Goal: Information Seeking & Learning: Learn about a topic

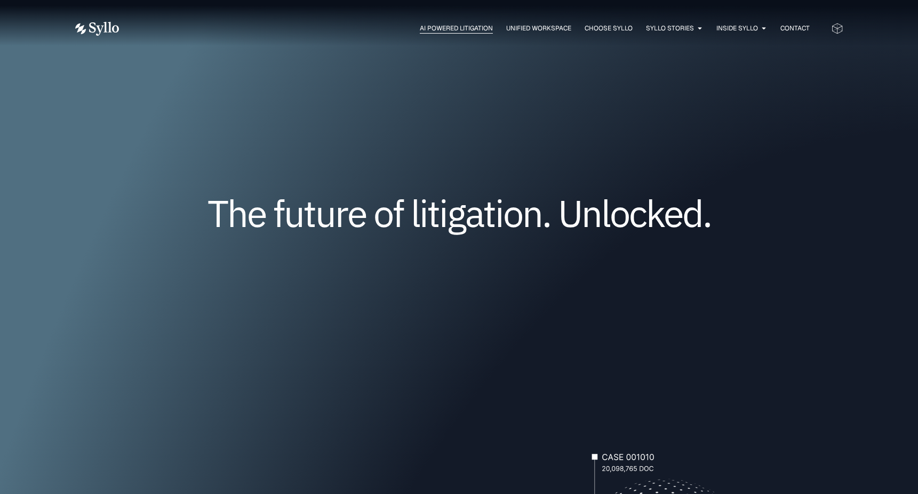
click at [423, 29] on span "AI Powered Litigation" at bounding box center [456, 28] width 73 height 10
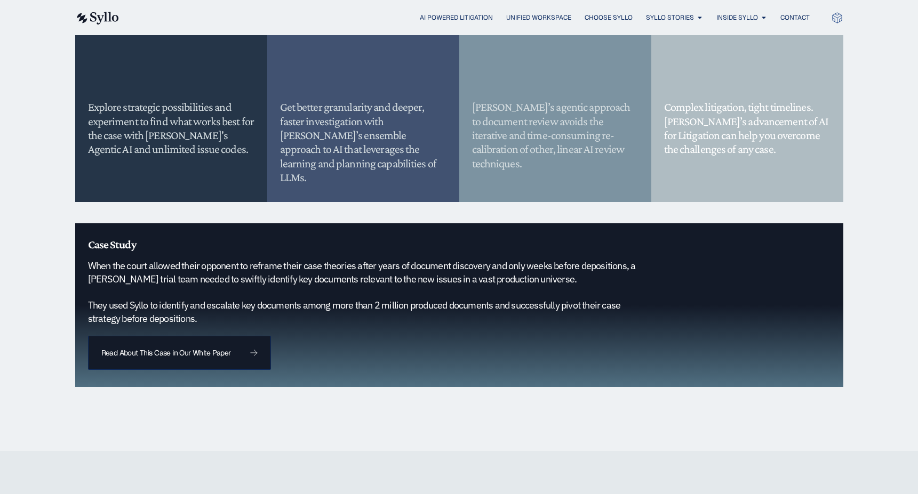
scroll to position [932, 0]
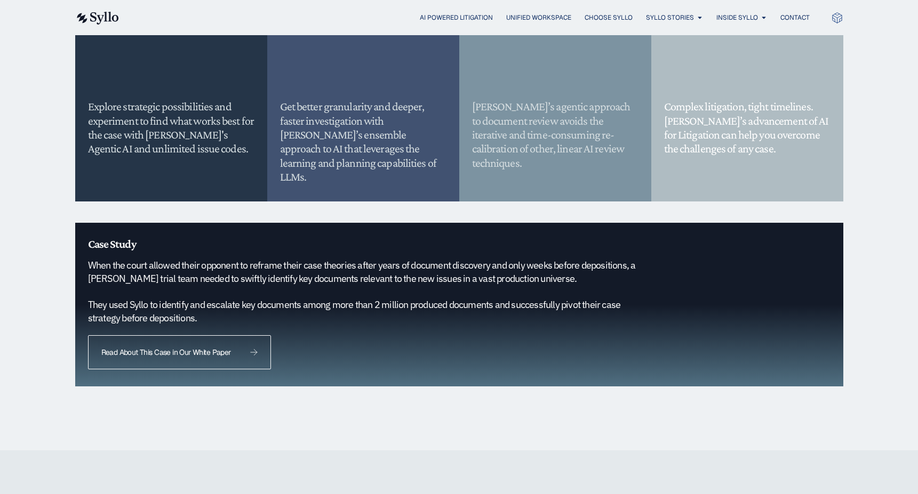
click at [221, 349] on link "Read About This Case in Our White Paper" at bounding box center [179, 352] width 183 height 34
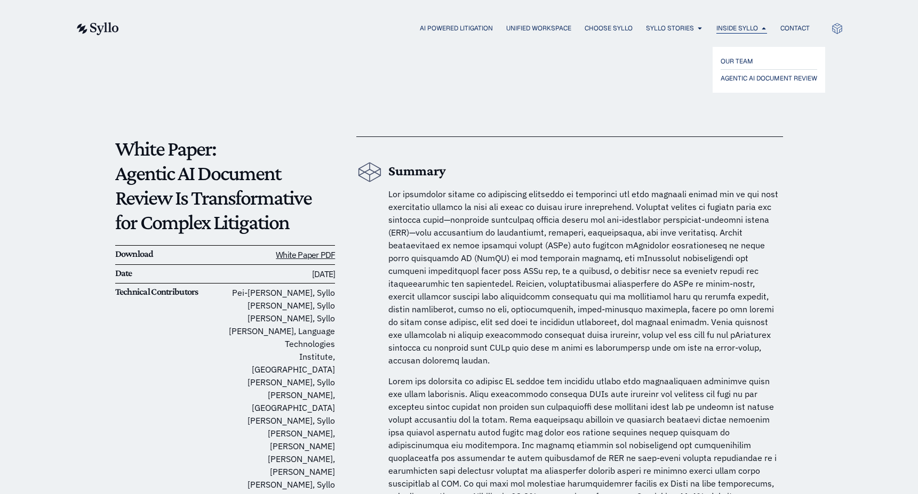
click at [741, 28] on span "Inside Syllo" at bounding box center [737, 28] width 42 height 10
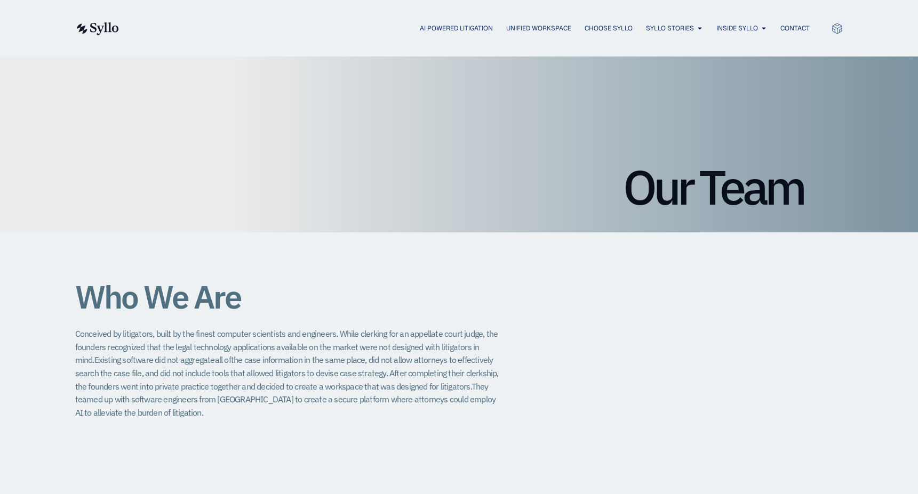
click at [93, 26] on img at bounding box center [97, 28] width 44 height 13
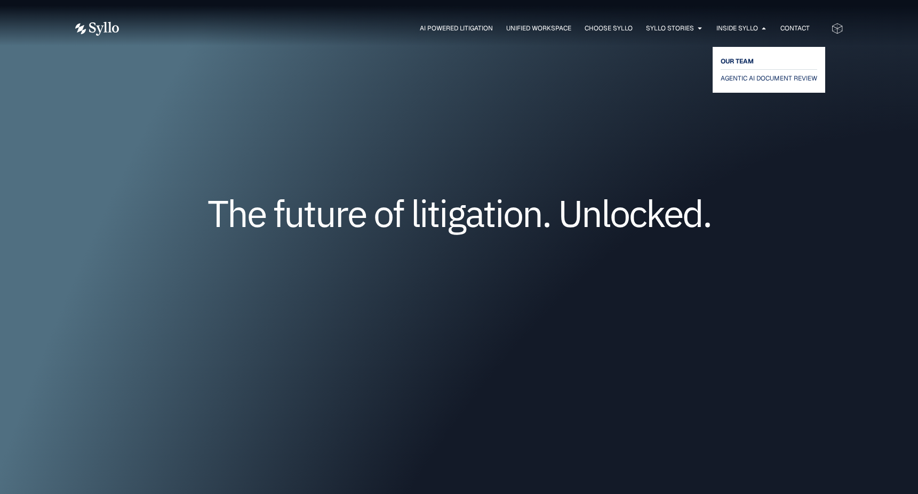
click at [737, 61] on span "OUR TEAM" at bounding box center [736, 61] width 33 height 13
